Goal: Information Seeking & Learning: Learn about a topic

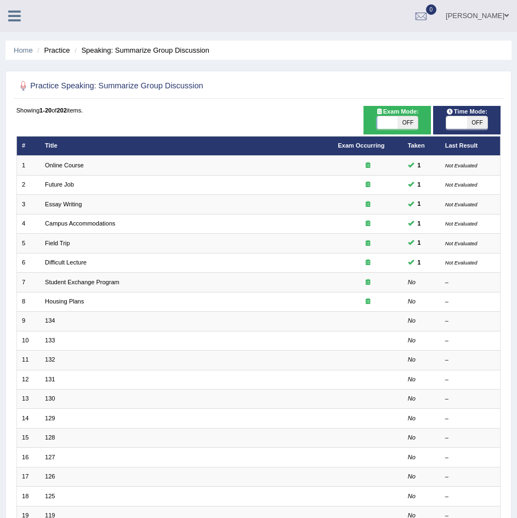
click at [19, 21] on icon at bounding box center [14, 16] width 13 height 14
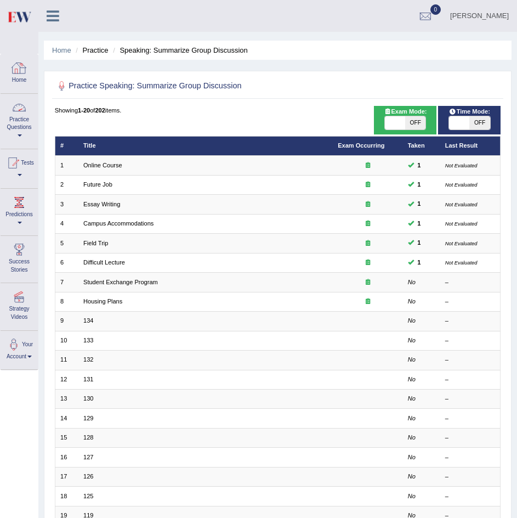
click at [19, 126] on link "Practice Questions" at bounding box center [19, 120] width 37 height 52
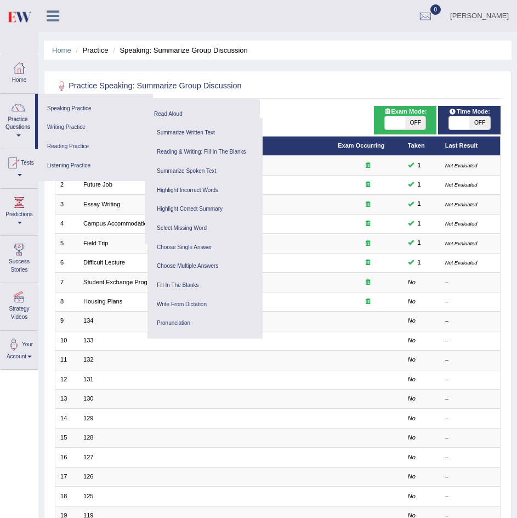
click at [266, 14] on ul "Parvinder Kaur Toggle navigation Username: Parvinder84101 Access Type: Online S…" at bounding box center [349, 15] width 335 height 31
click at [297, 114] on div "Showing 1-20 of 202 items." at bounding box center [278, 110] width 446 height 9
click at [315, 111] on div "Showing 1-20 of 202 items." at bounding box center [278, 110] width 446 height 9
click at [56, 16] on icon at bounding box center [53, 16] width 13 height 14
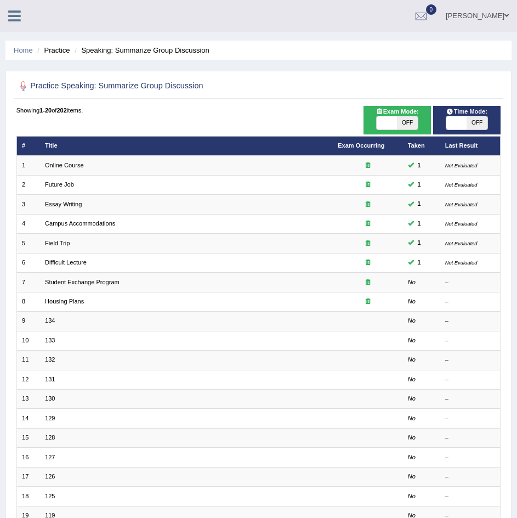
click at [15, 20] on icon at bounding box center [14, 16] width 13 height 14
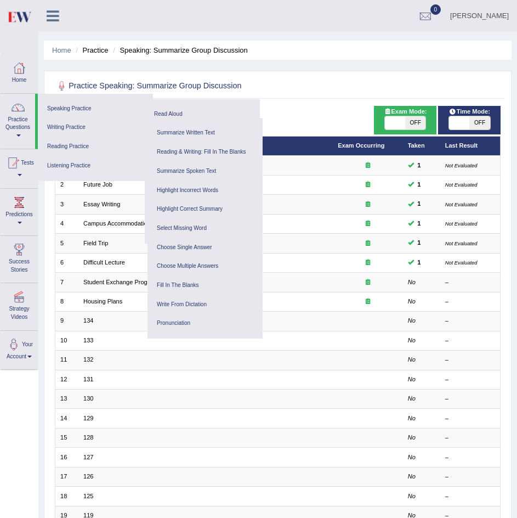
click at [312, 86] on h2 "Practice Speaking: Summarize Group Discussion" at bounding box center [193, 86] width 276 height 14
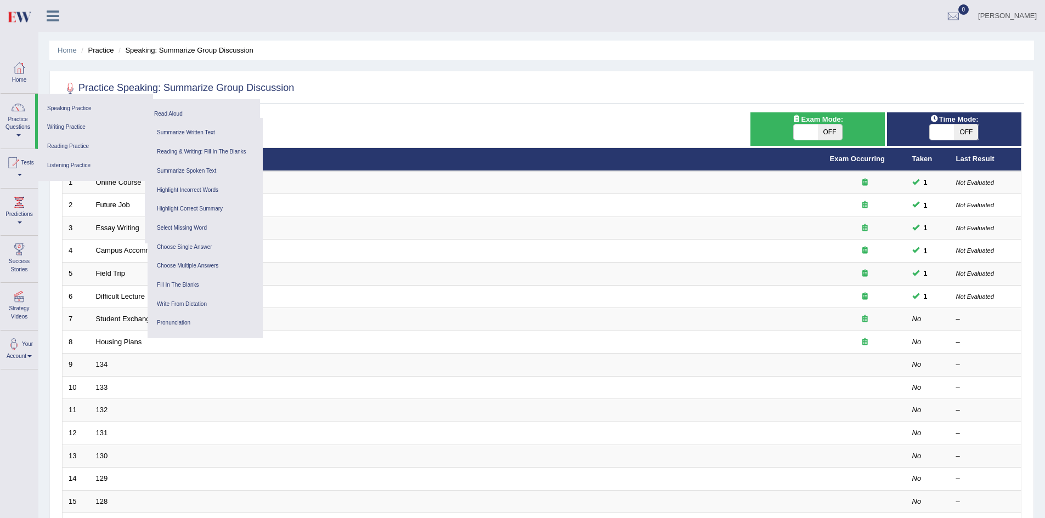
click at [22, 119] on link "Practice Questions" at bounding box center [18, 120] width 35 height 52
click at [50, 20] on icon at bounding box center [53, 16] width 13 height 14
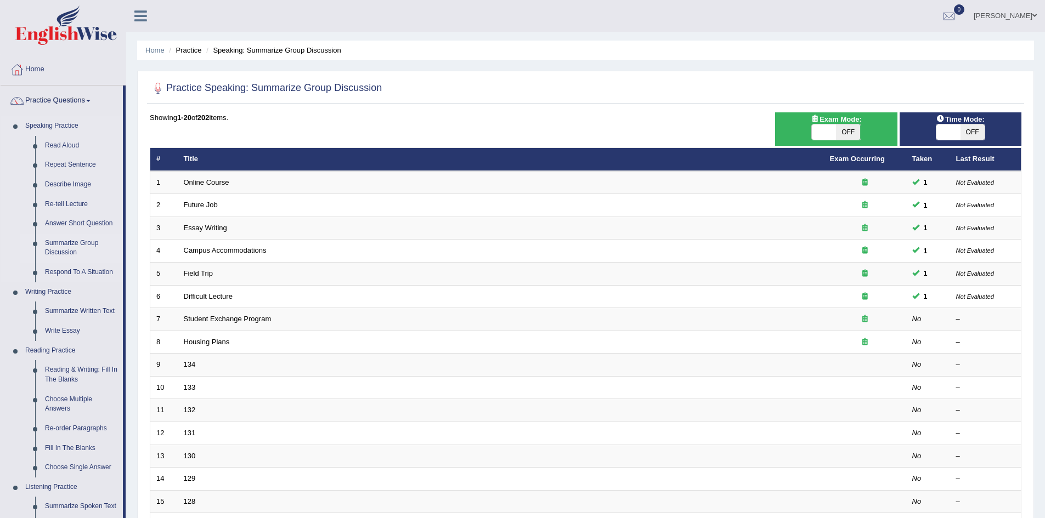
click at [71, 246] on link "Summarize Group Discussion" at bounding box center [81, 248] width 83 height 29
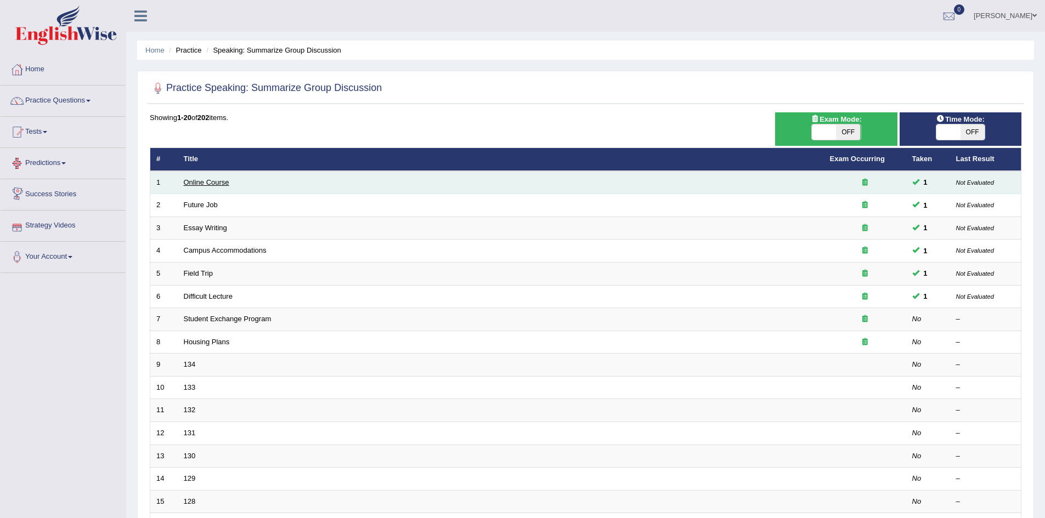
click at [203, 182] on link "Online Course" at bounding box center [207, 182] width 46 height 8
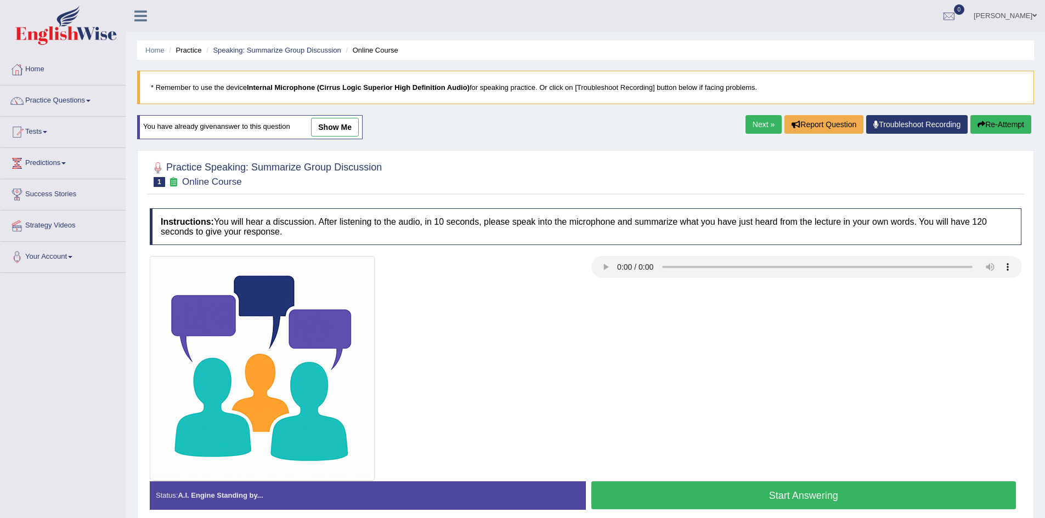
click at [760, 120] on link "Next »" at bounding box center [763, 124] width 36 height 19
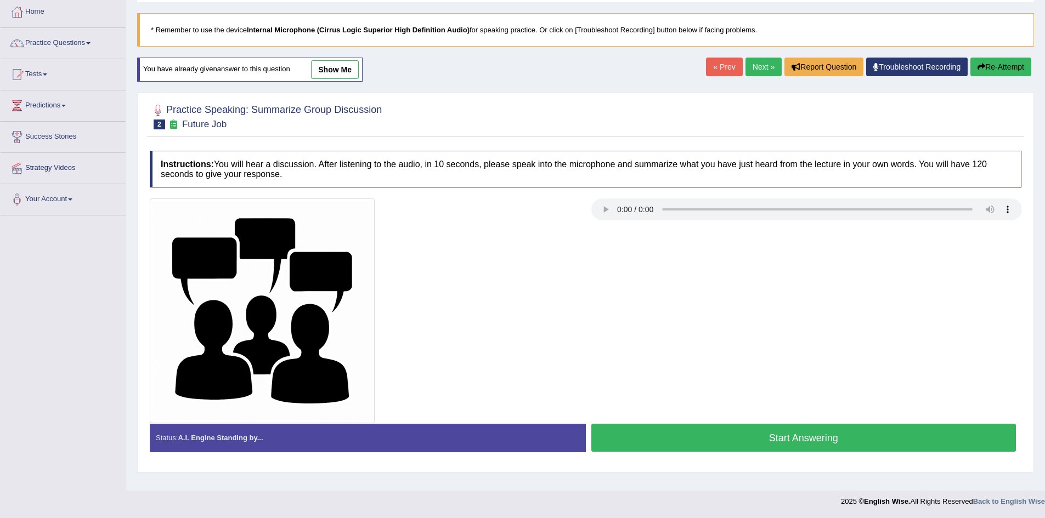
click at [335, 71] on link "show me" at bounding box center [335, 69] width 48 height 19
click at [335, 71] on div "Home Practice Speaking: Summarize Group Discussion Future Job * Remember to use…" at bounding box center [585, 216] width 919 height 548
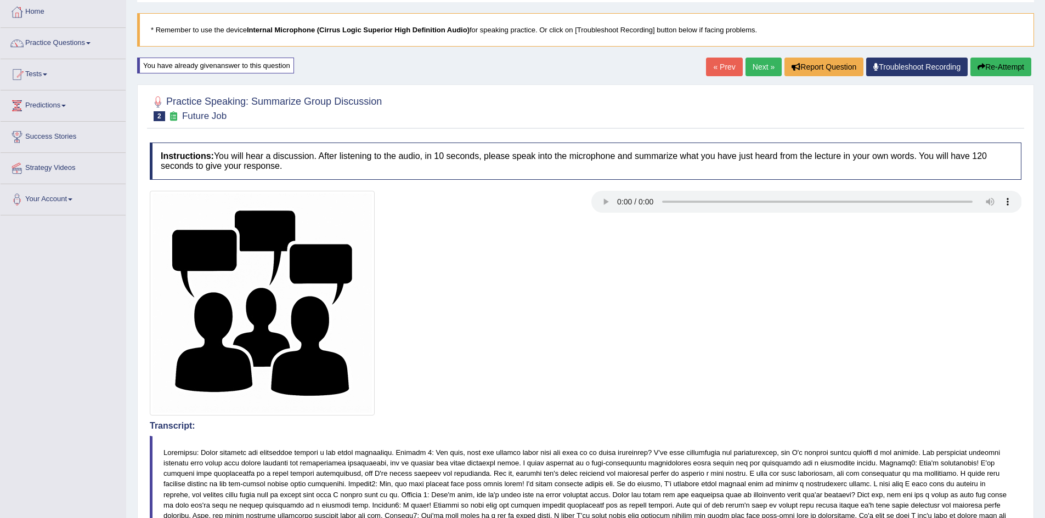
click at [335, 70] on div "Home Practice Speaking: Summarize Group Discussion Future Job * Remember to use…" at bounding box center [585, 453] width 919 height 1023
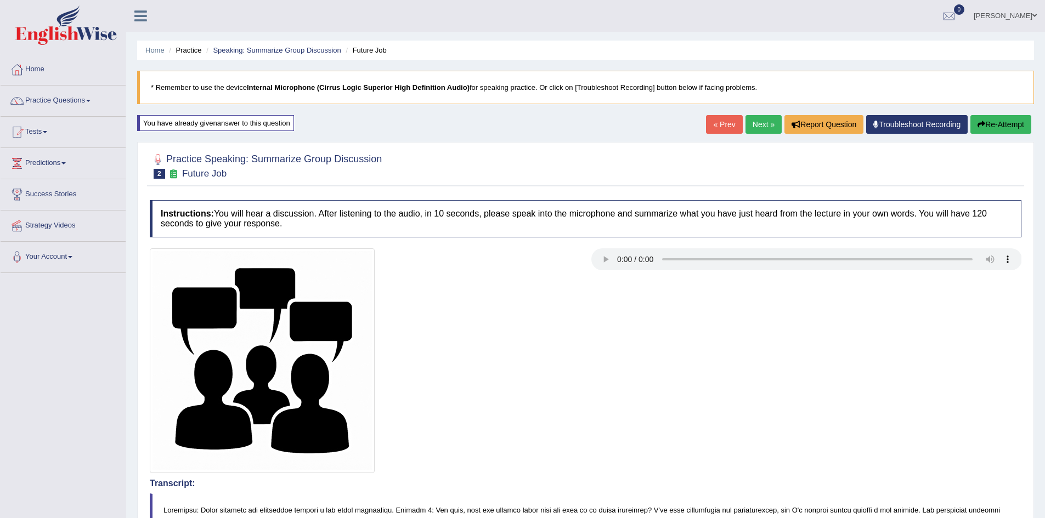
click at [760, 117] on link "Next »" at bounding box center [763, 124] width 36 height 19
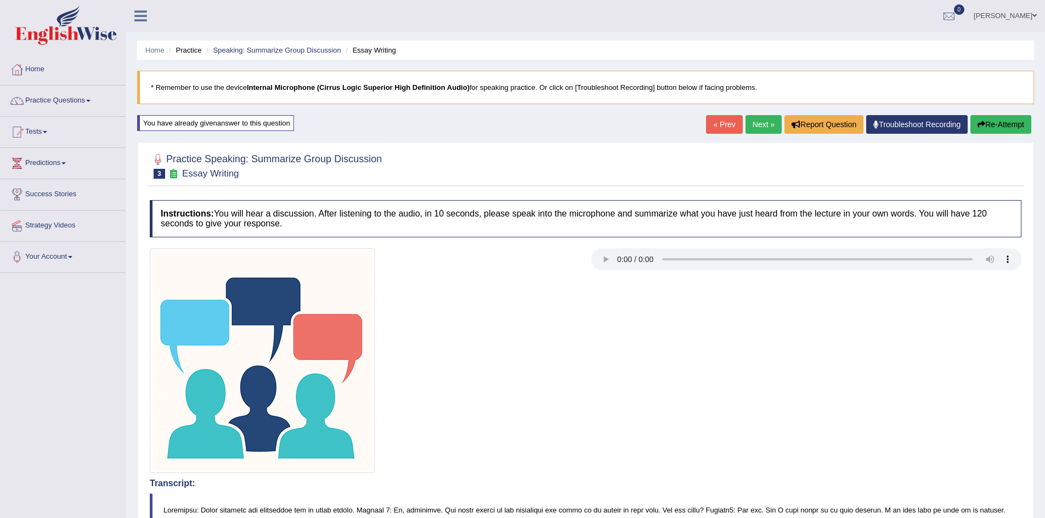
click at [757, 122] on link "Next »" at bounding box center [763, 124] width 36 height 19
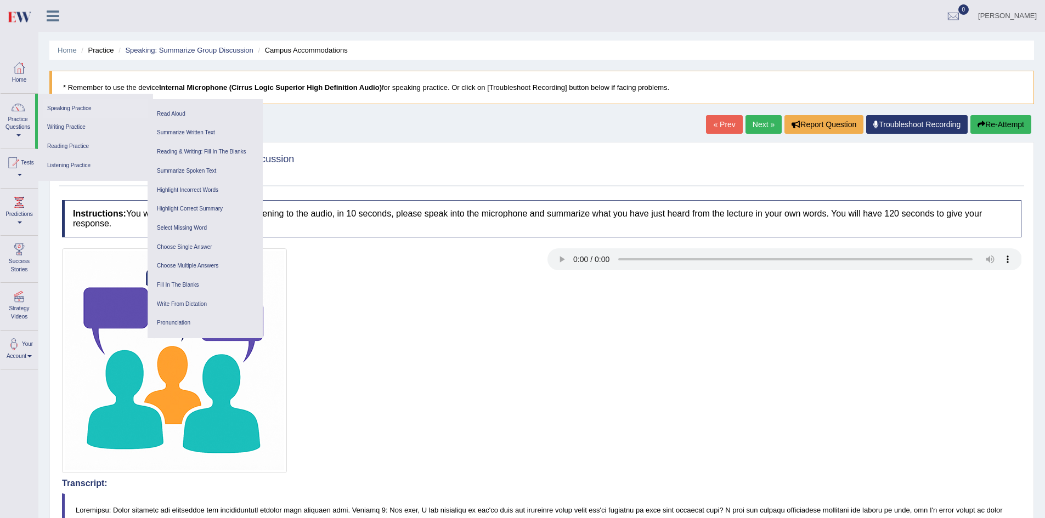
click at [77, 106] on link "Speaking Practice" at bounding box center [95, 108] width 104 height 19
click at [53, 17] on icon at bounding box center [53, 16] width 13 height 14
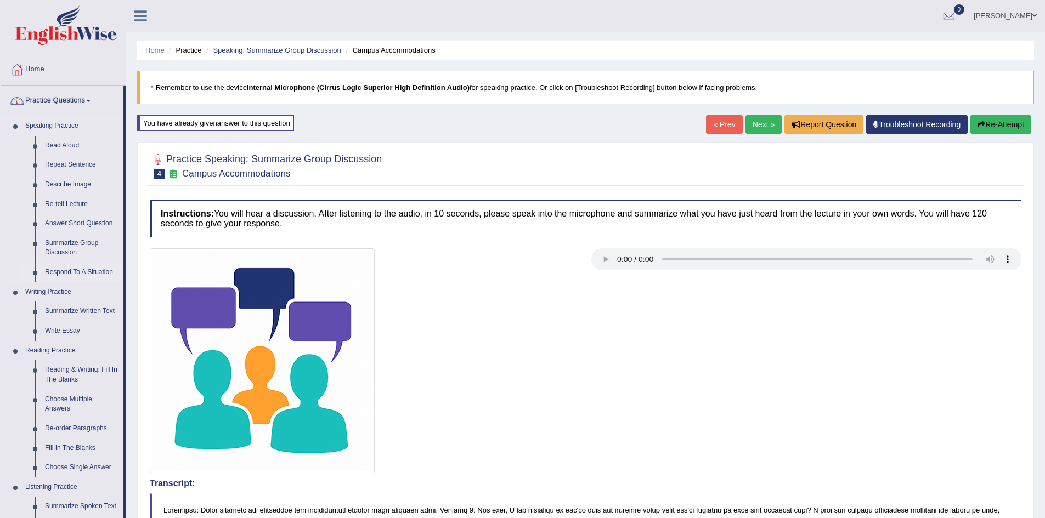
click at [55, 273] on link "Respond To A Situation" at bounding box center [81, 273] width 83 height 20
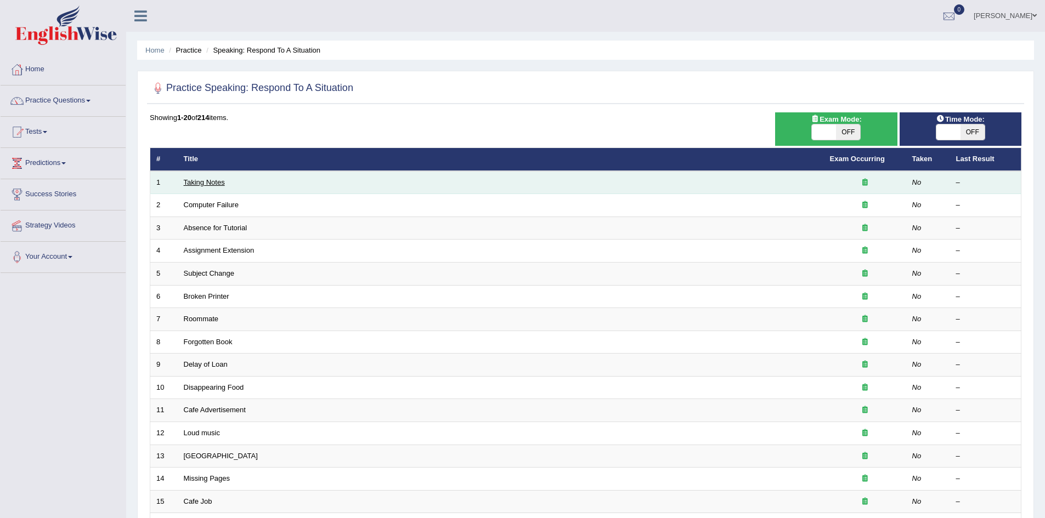
click at [213, 183] on link "Taking Notes" at bounding box center [204, 182] width 41 height 8
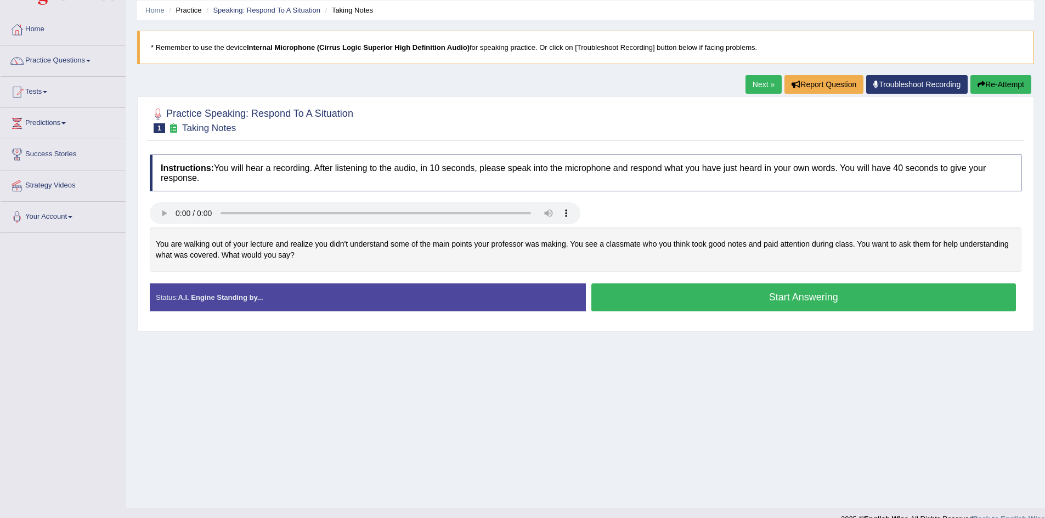
scroll to position [58, 0]
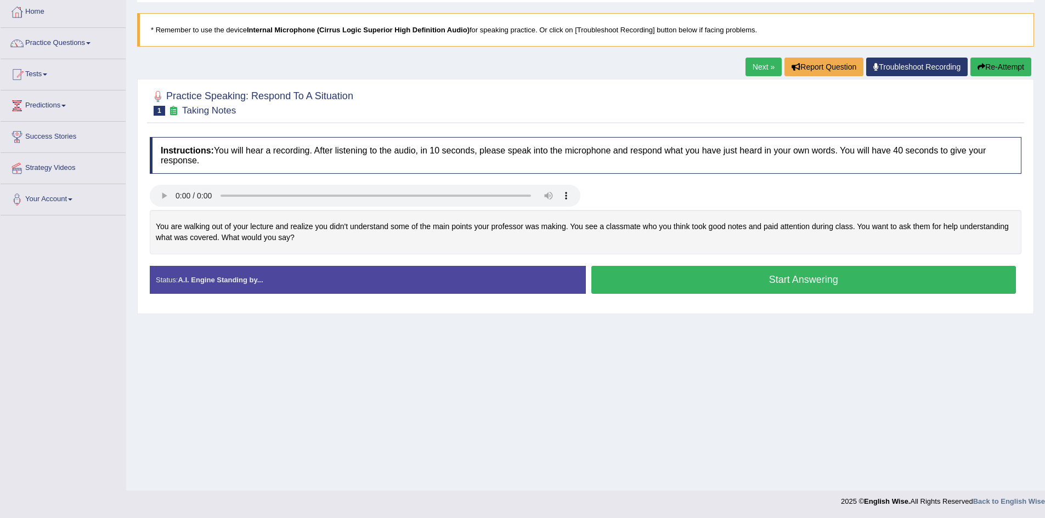
click at [343, 475] on div "Home Practice Speaking: Respond To A Situation Taking Notes * Remember to use t…" at bounding box center [585, 216] width 919 height 548
click at [78, 225] on div "Toggle navigation Home Practice Questions Speaking Practice Read Aloud Repeat S…" at bounding box center [522, 227] width 1045 height 570
click at [0, 235] on div "Toggle navigation Home Practice Questions Speaking Practice Read Aloud Repeat S…" at bounding box center [522, 227] width 1045 height 570
click at [9, 236] on div "Toggle navigation Home Practice Questions Speaking Practice Read Aloud Repeat S…" at bounding box center [522, 227] width 1045 height 570
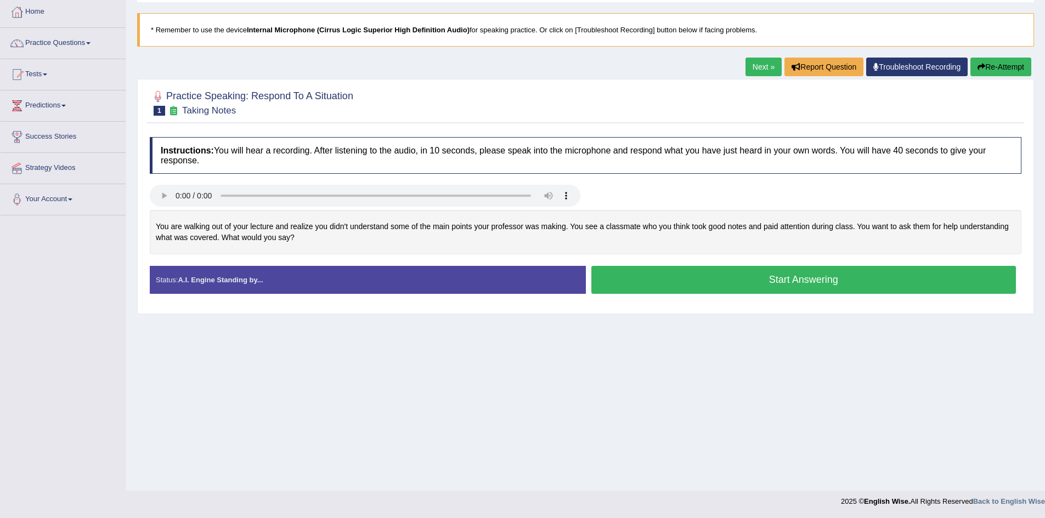
click at [55, 247] on div "Toggle navigation Home Practice Questions Speaking Practice Read Aloud Repeat S…" at bounding box center [522, 227] width 1045 height 570
click at [90, 257] on div "Toggle navigation Home Practice Questions Speaking Practice Read Aloud Repeat S…" at bounding box center [522, 227] width 1045 height 570
click at [77, 254] on div "Toggle navigation Home Practice Questions Speaking Practice Read Aloud Repeat S…" at bounding box center [522, 227] width 1045 height 570
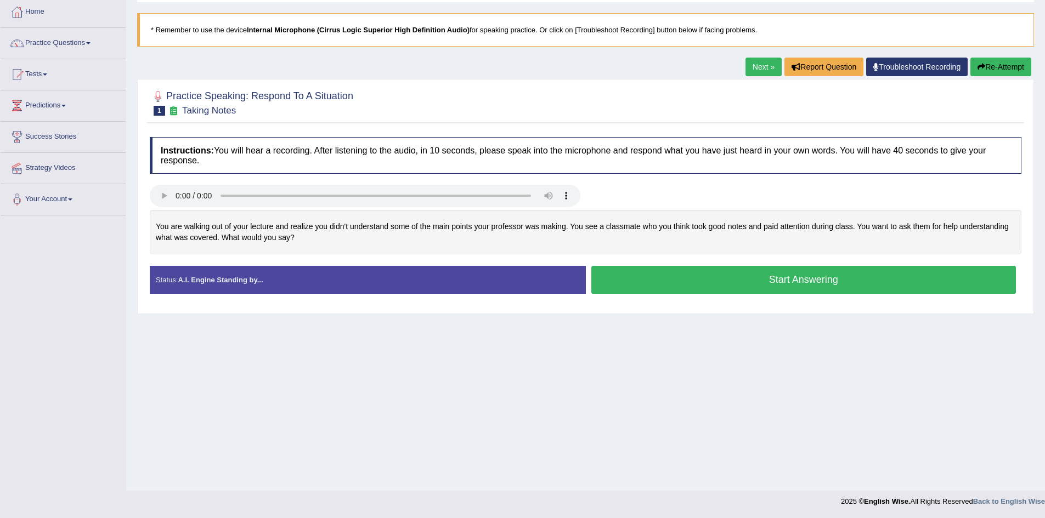
click at [77, 254] on div "Toggle navigation Home Practice Questions Speaking Practice Read Aloud Repeat S…" at bounding box center [522, 227] width 1045 height 570
click at [185, 236] on div "You are walking out of your lecture and realize you didn't understand some of t…" at bounding box center [585, 232] width 871 height 44
click at [635, 275] on button "Start Answering" at bounding box center [803, 280] width 425 height 28
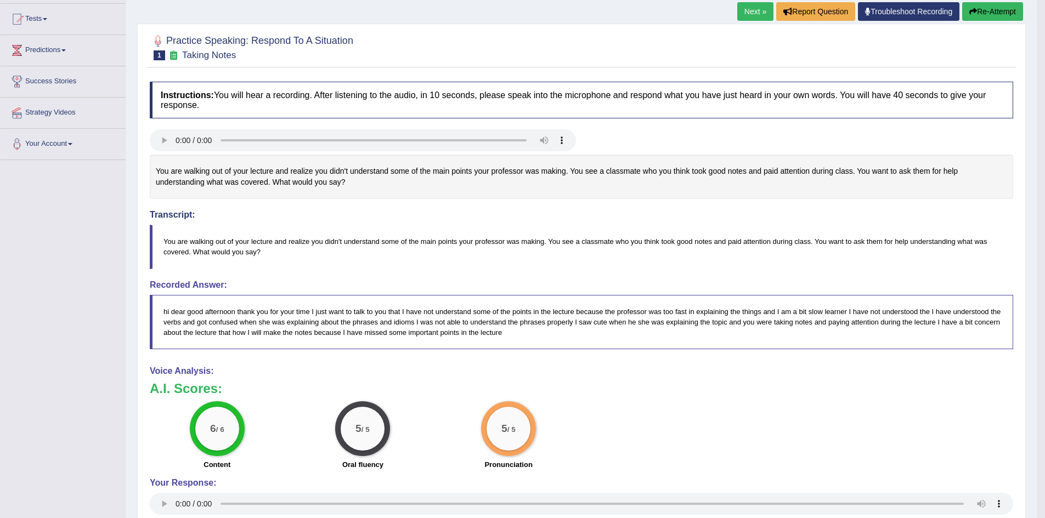
scroll to position [0, 0]
